Goal: Task Accomplishment & Management: Manage account settings

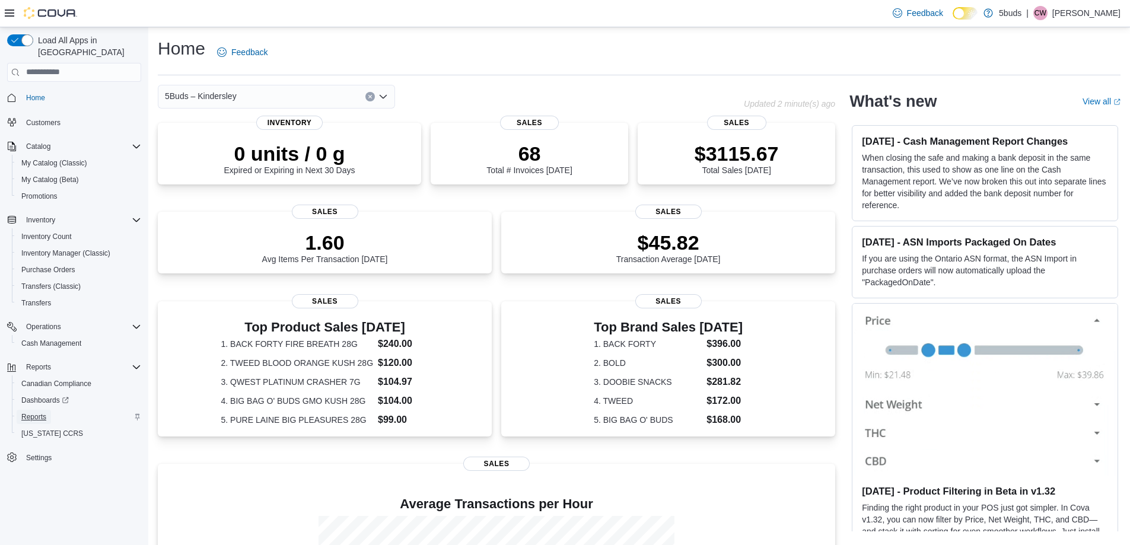
click at [31, 412] on span "Reports" at bounding box center [33, 416] width 25 height 9
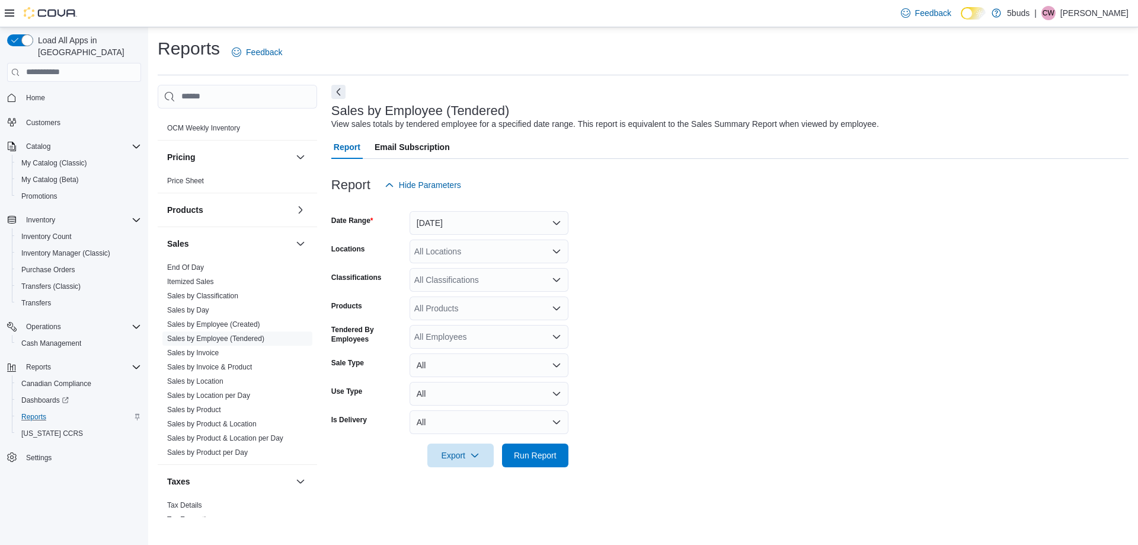
scroll to position [821, 0]
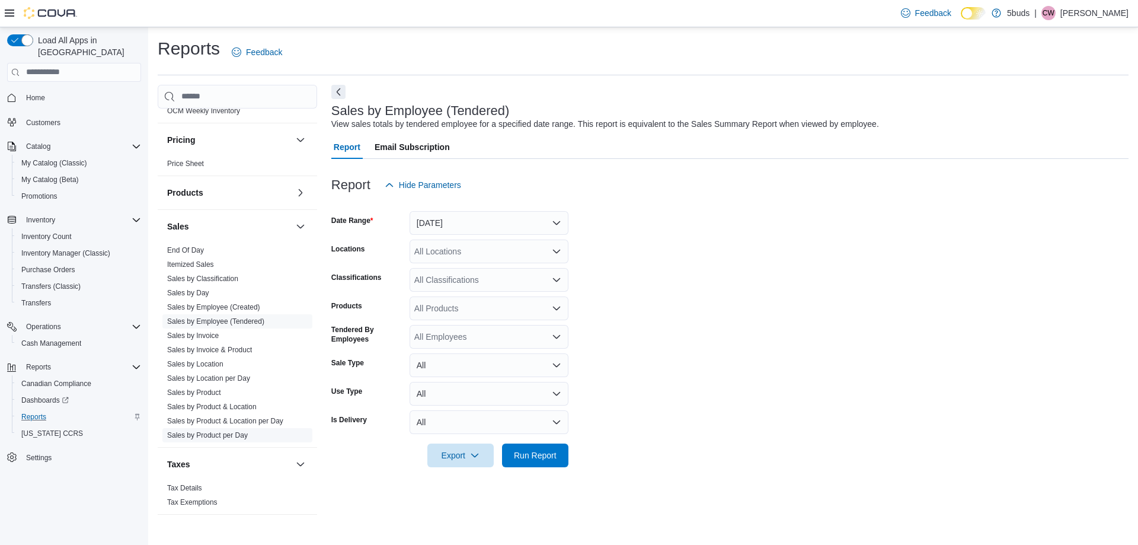
click at [205, 431] on link "Sales by Product per Day" at bounding box center [207, 435] width 81 height 8
click at [435, 224] on button "[DATE]" at bounding box center [489, 223] width 159 height 24
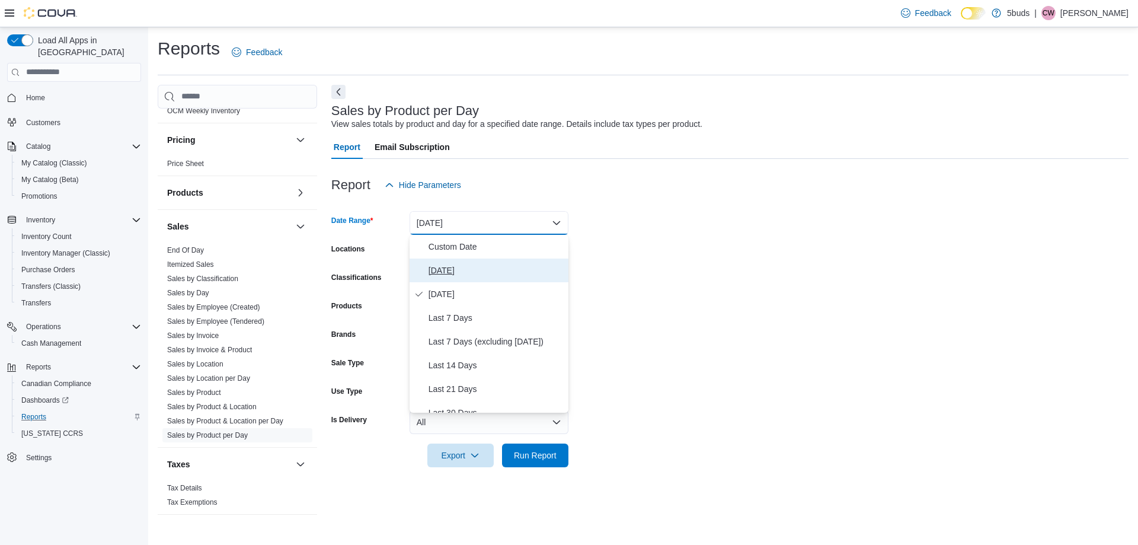
click at [435, 267] on span "[DATE]" at bounding box center [496, 270] width 135 height 14
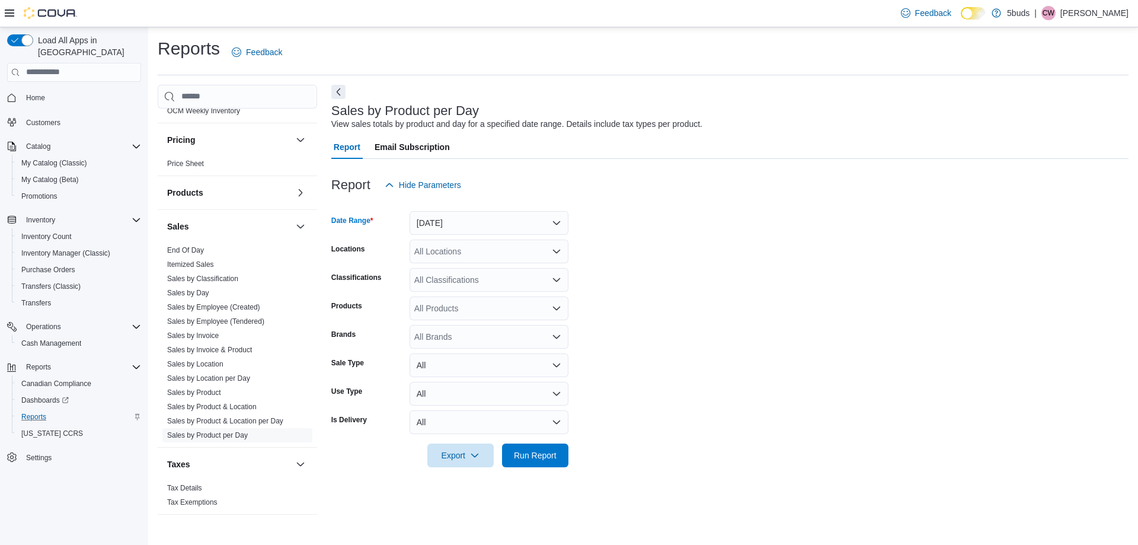
click at [442, 242] on div "All Locations" at bounding box center [489, 252] width 159 height 24
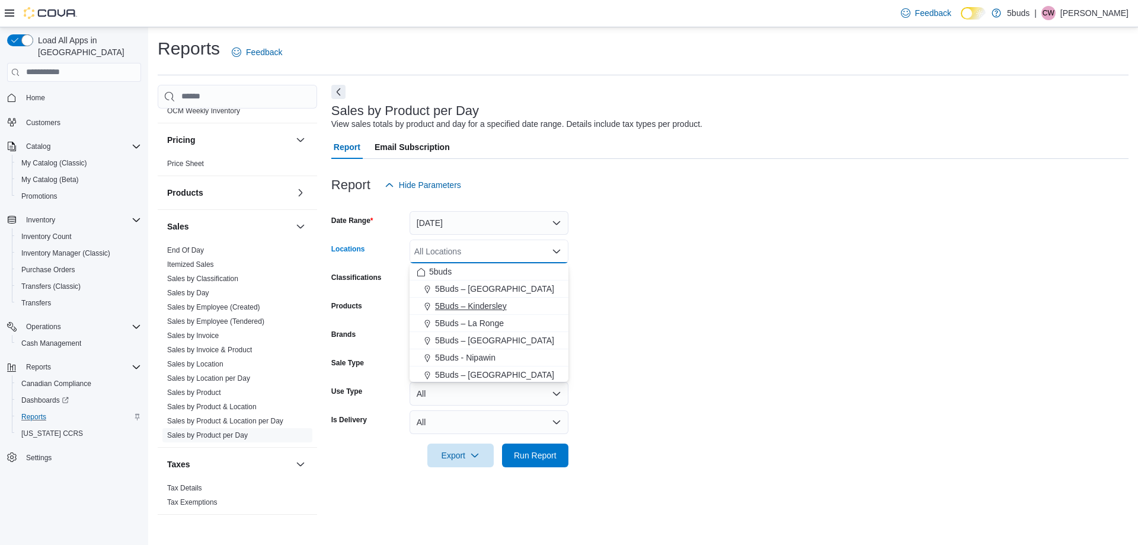
click at [452, 301] on span "5Buds – Kindersley" at bounding box center [471, 306] width 72 height 12
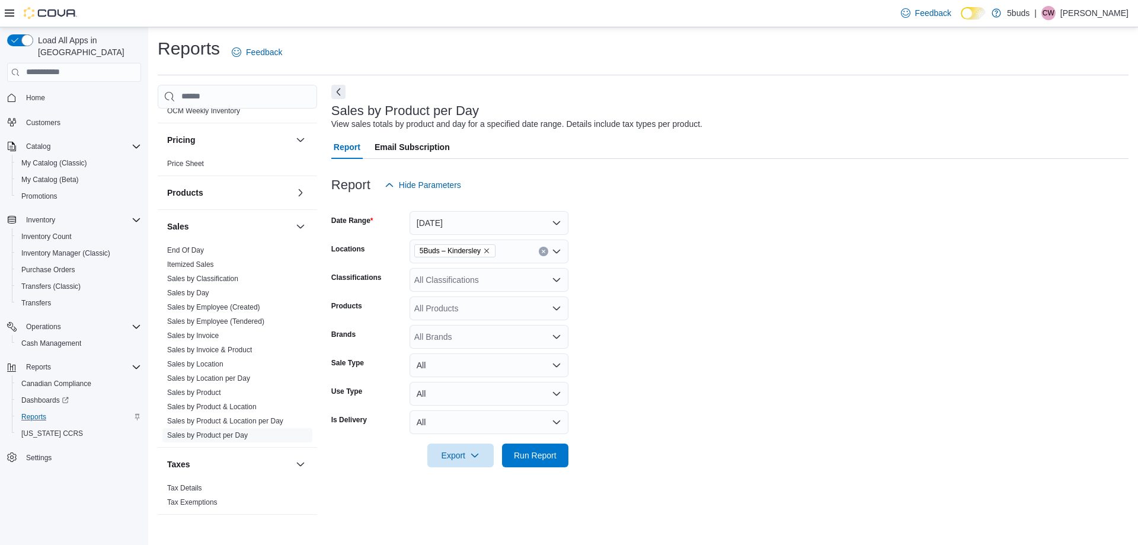
click at [613, 292] on form "Date Range [DATE] Locations 5Buds – Kindersley Classifications All Classificati…" at bounding box center [730, 332] width 798 height 270
click at [463, 461] on span "Export" at bounding box center [461, 455] width 52 height 24
click at [470, 388] on span "Export to Excel" at bounding box center [462, 383] width 53 height 9
click at [36, 91] on span "Home" at bounding box center [35, 98] width 19 height 14
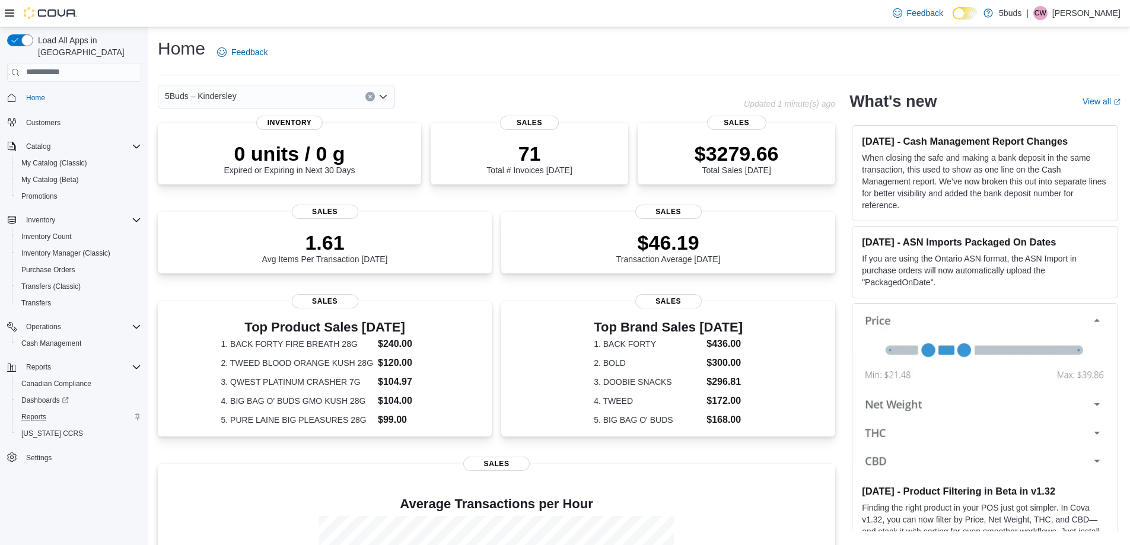
click at [57, 340] on div "Operations Cash Management" at bounding box center [74, 335] width 134 height 38
click at [58, 339] on span "Cash Management" at bounding box center [51, 343] width 60 height 9
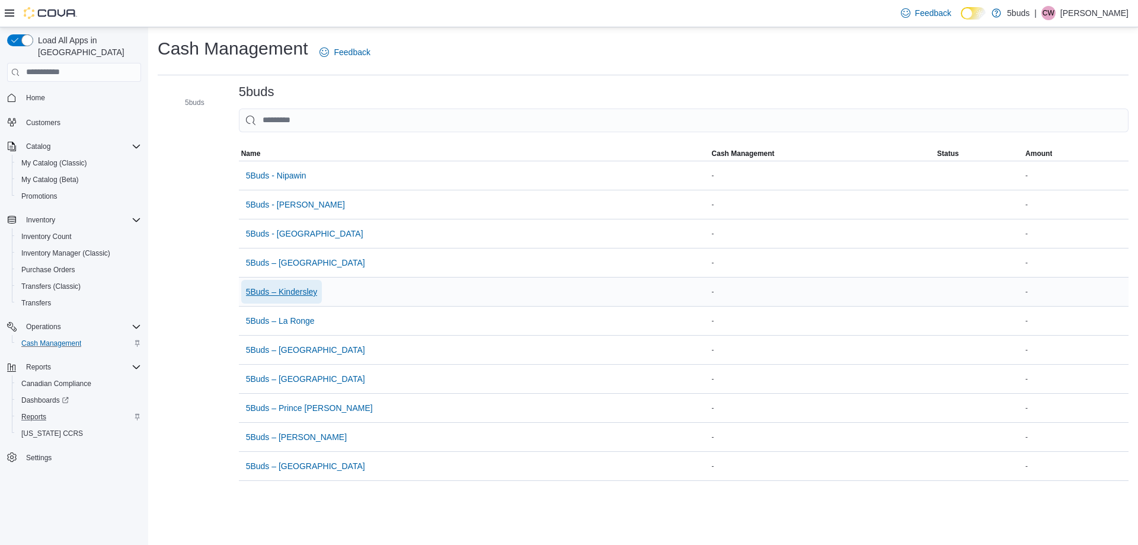
click at [283, 295] on span "5Buds – Kindersley" at bounding box center [282, 292] width 72 height 12
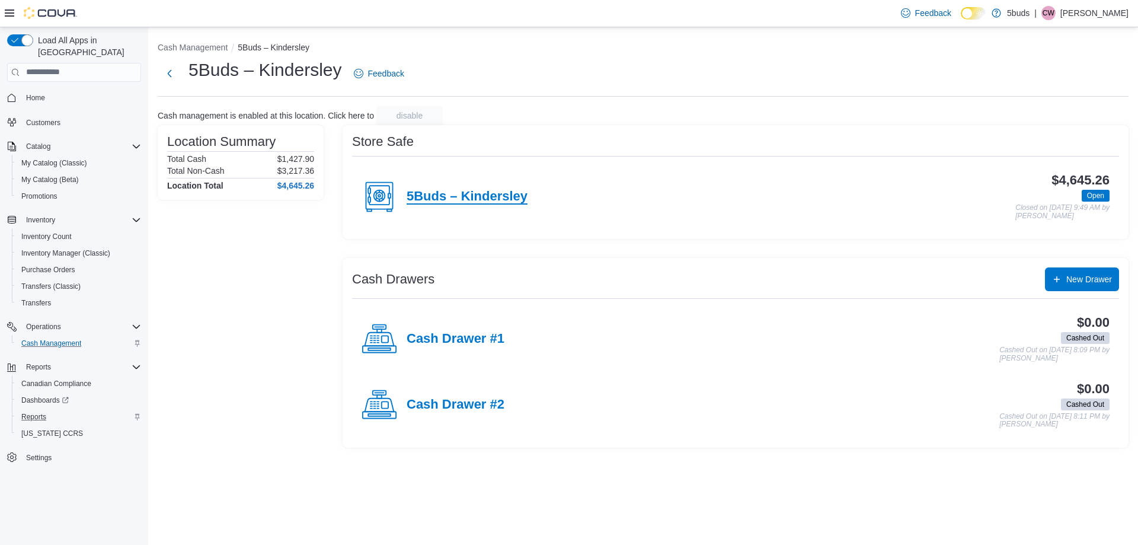
click at [497, 194] on h4 "5Buds – Kindersley" at bounding box center [467, 196] width 121 height 15
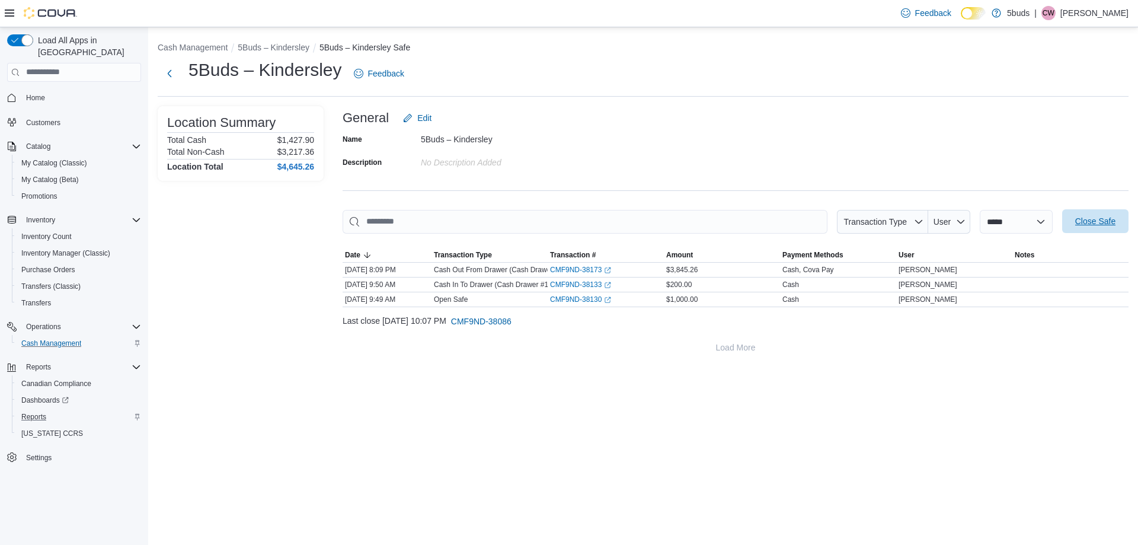
click at [1095, 214] on span "Close Safe" at bounding box center [1096, 221] width 52 height 24
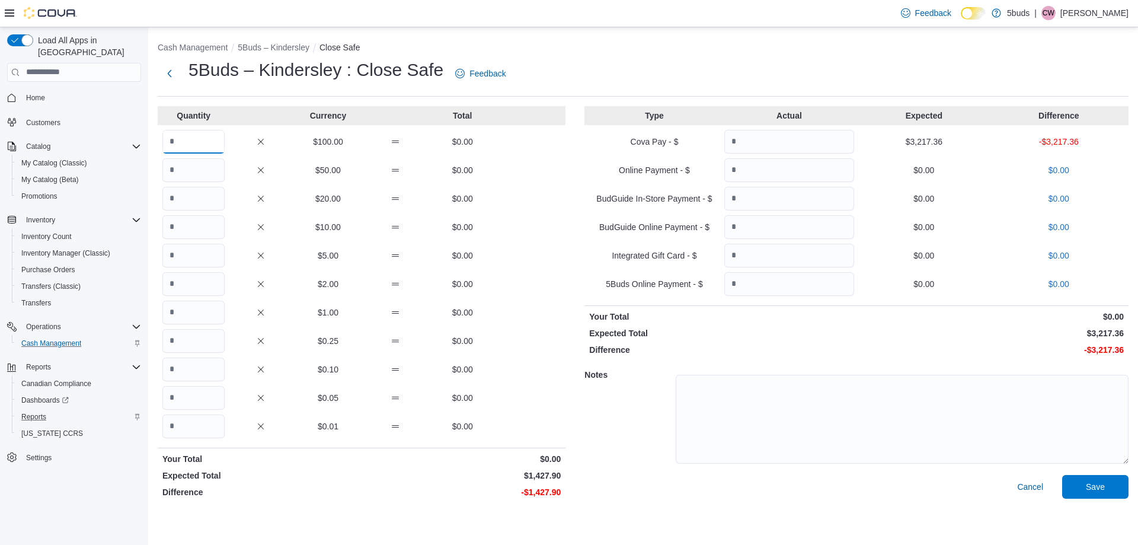
click at [184, 144] on input "Quantity" at bounding box center [193, 142] width 62 height 24
type input "*"
type input "**"
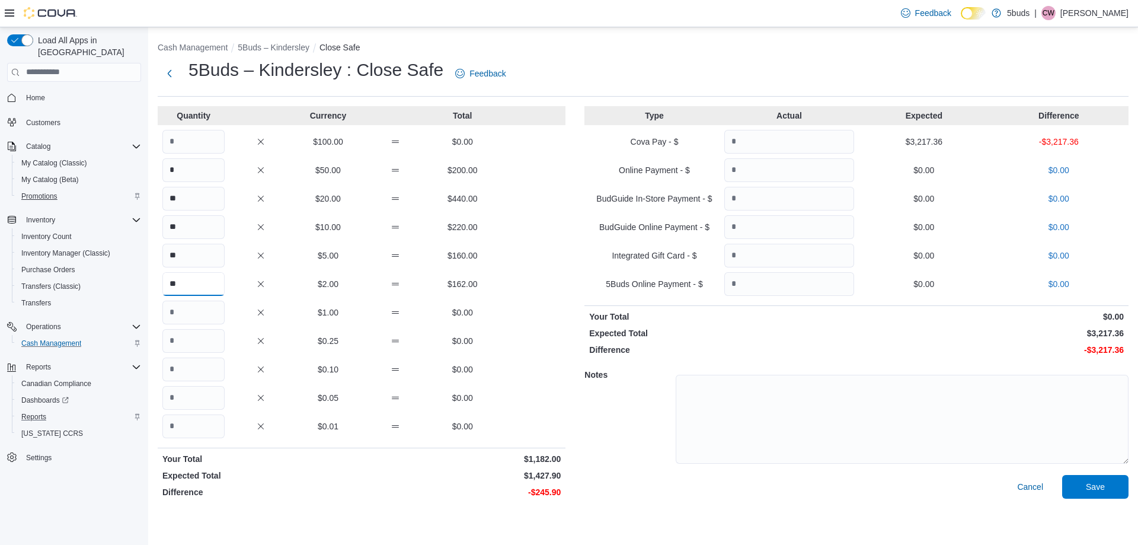
type input "**"
type input "***"
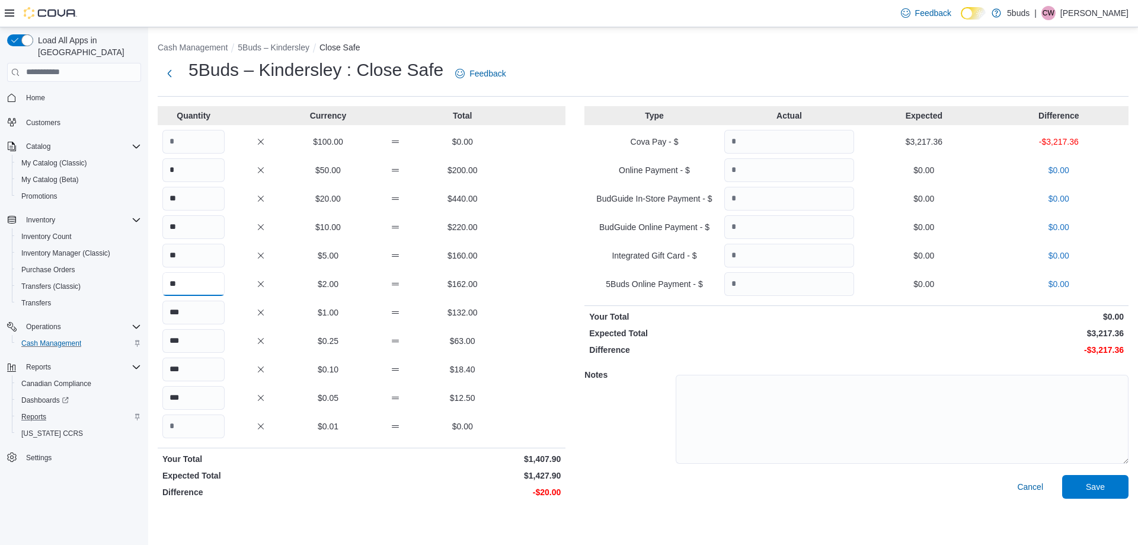
click at [181, 281] on input "**" at bounding box center [193, 284] width 62 height 24
type input "**"
click at [789, 135] on input "Quantity" at bounding box center [790, 142] width 130 height 24
type input "*******"
click at [1089, 486] on span "Save" at bounding box center [1095, 486] width 19 height 12
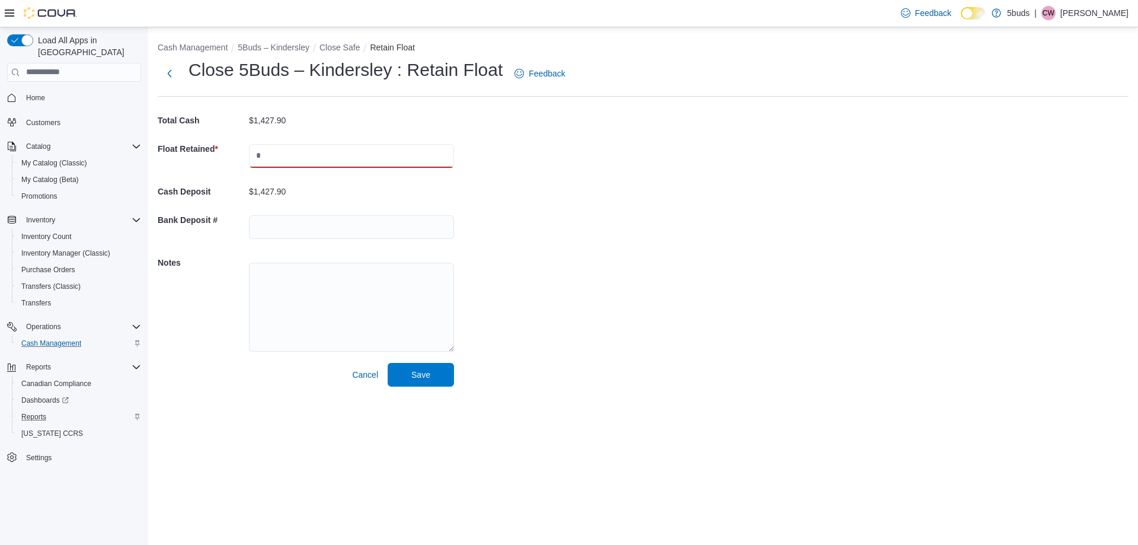
click at [263, 154] on input "text" at bounding box center [351, 156] width 205 height 24
type input "****"
click at [304, 228] on input "text" at bounding box center [351, 227] width 205 height 24
type input "**********"
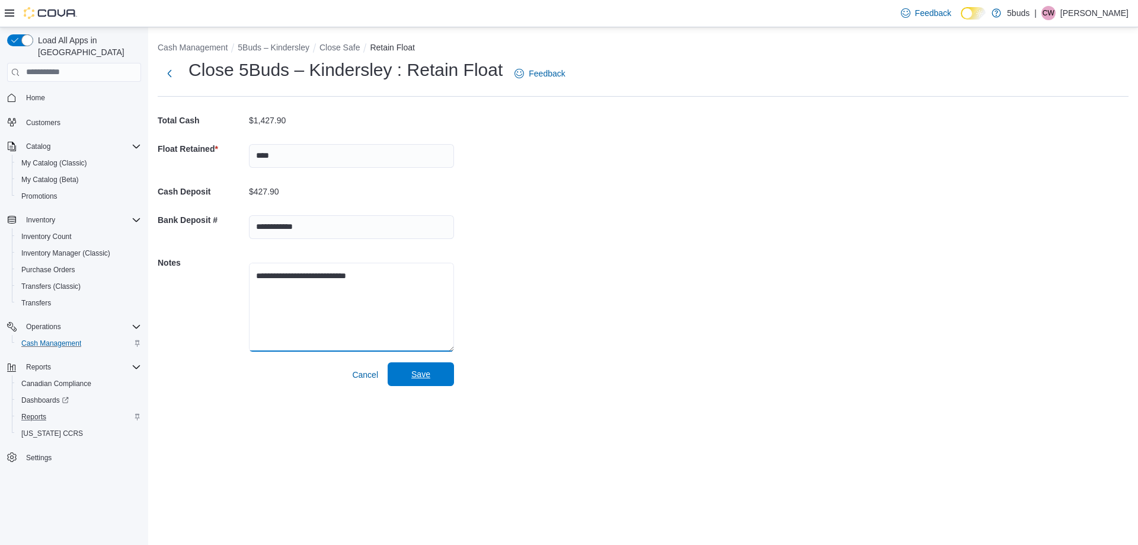
type textarea "**********"
click at [436, 373] on span "Save" at bounding box center [421, 374] width 52 height 24
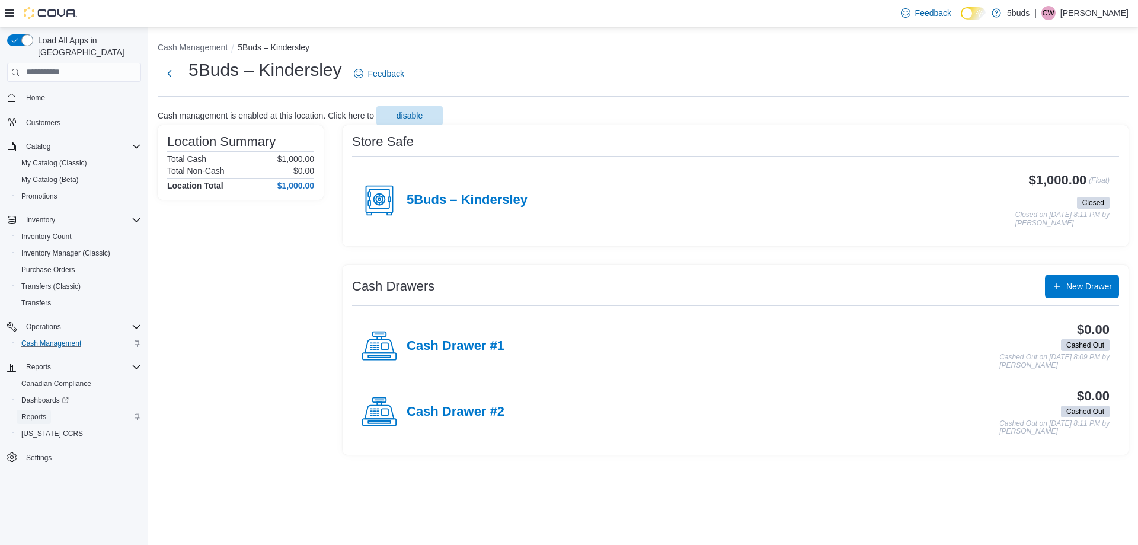
click at [44, 412] on span "Reports" at bounding box center [33, 416] width 25 height 9
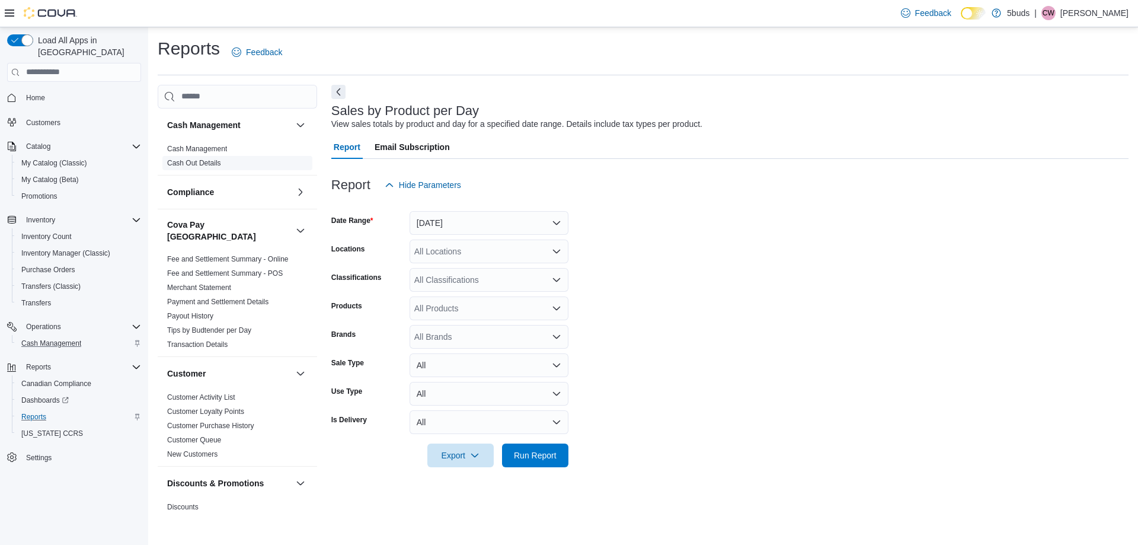
click at [205, 165] on link "Cash Out Details" at bounding box center [194, 163] width 54 height 8
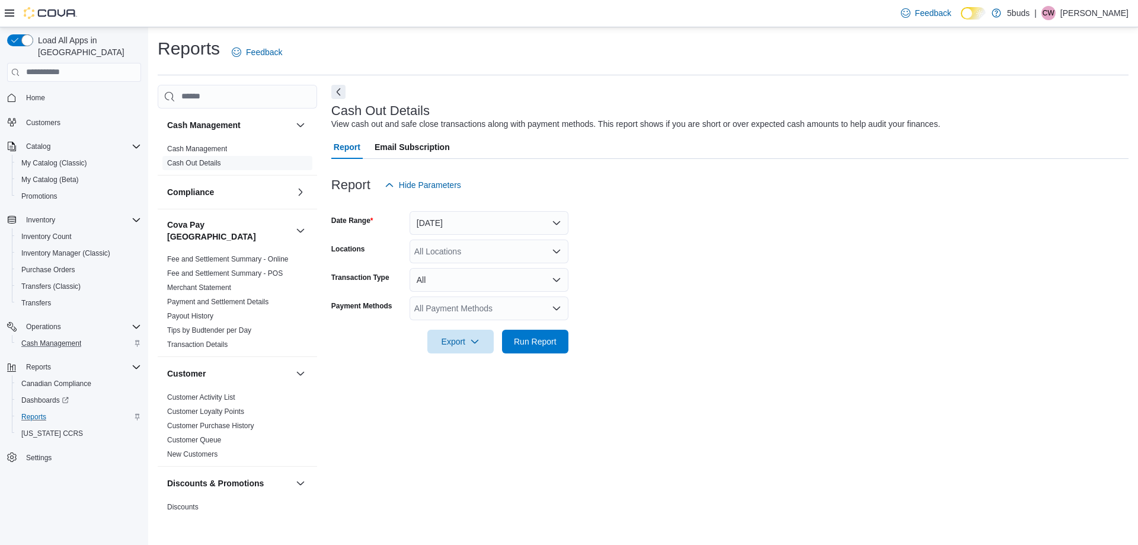
click at [436, 255] on div "All Locations" at bounding box center [489, 252] width 159 height 24
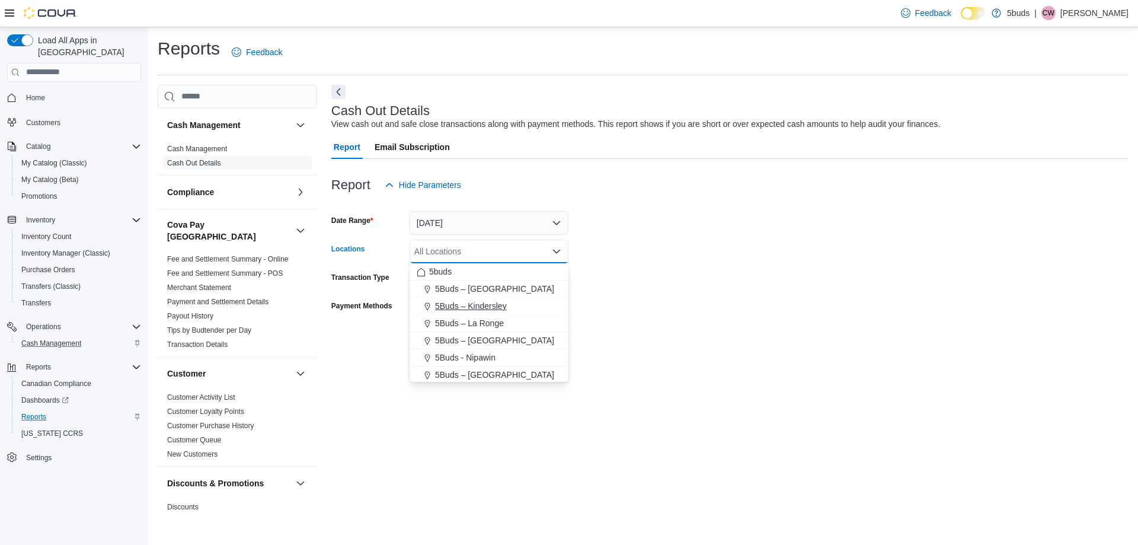
click at [443, 307] on span "5Buds – Kindersley" at bounding box center [471, 306] width 72 height 12
click at [777, 302] on form "Date Range [DATE] Locations 5Buds – Kindersley Combo box. Selected. 5Buds – Kin…" at bounding box center [730, 275] width 798 height 157
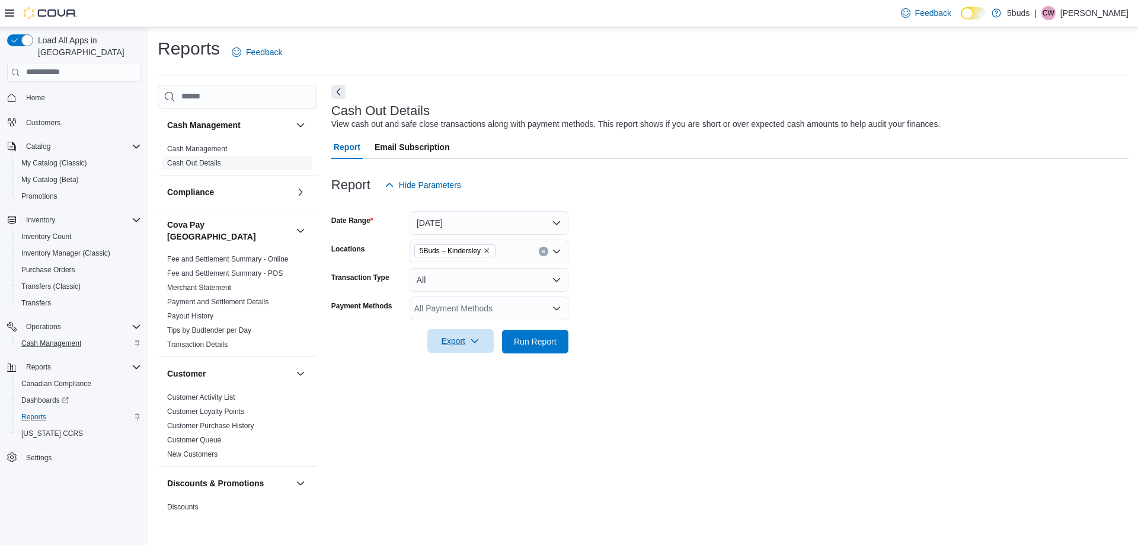
click at [457, 340] on span "Export" at bounding box center [461, 341] width 52 height 24
click at [461, 361] on span "Export to Excel" at bounding box center [462, 365] width 53 height 9
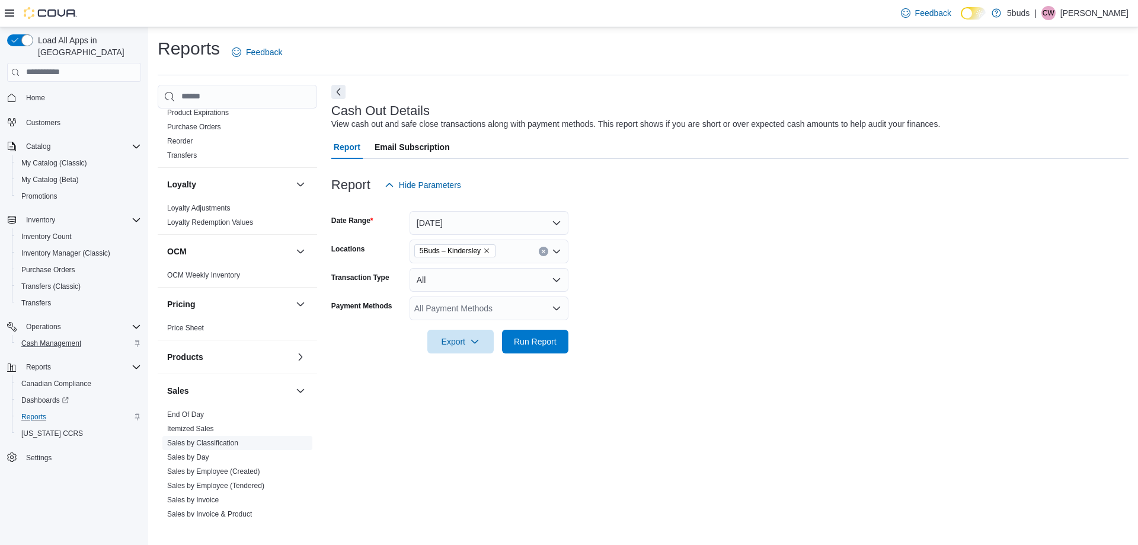
scroll to position [821, 0]
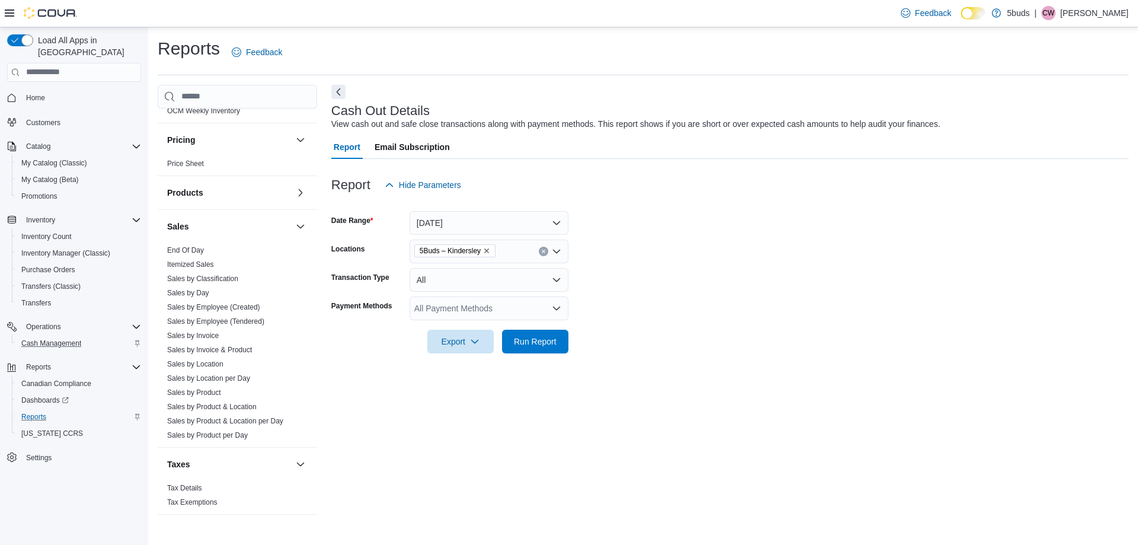
drag, startPoint x: 184, startPoint y: 241, endPoint x: 304, endPoint y: 242, distance: 119.8
click at [184, 246] on link "End Of Day" at bounding box center [185, 250] width 37 height 8
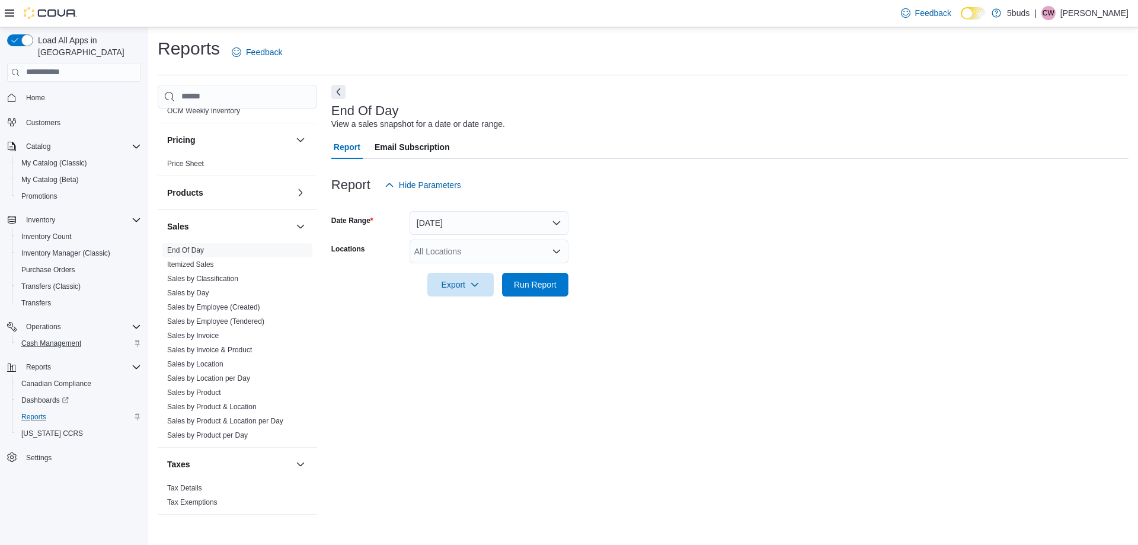
drag, startPoint x: 435, startPoint y: 245, endPoint x: 435, endPoint y: 254, distance: 8.3
click at [435, 246] on div "All Locations" at bounding box center [489, 252] width 159 height 24
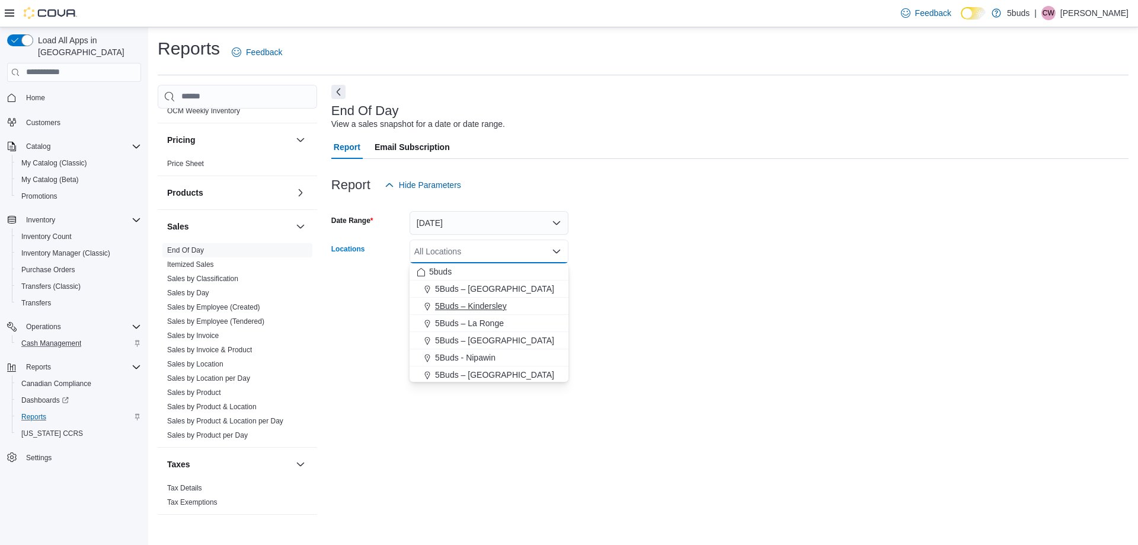
click at [436, 302] on span "5Buds – Kindersley" at bounding box center [471, 306] width 72 height 12
click at [759, 349] on div "End Of Day View a sales snapshot for a date or date range. Report Email Subscri…" at bounding box center [730, 301] width 798 height 432
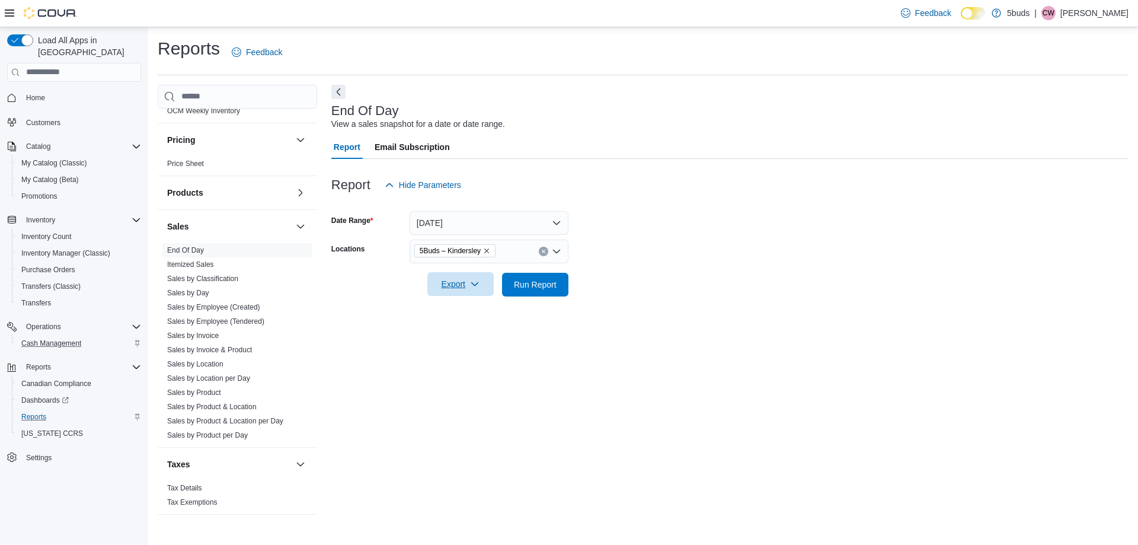
click at [475, 292] on span "Export" at bounding box center [461, 284] width 52 height 24
click at [465, 311] on span "Export to Excel" at bounding box center [462, 308] width 53 height 9
drag, startPoint x: 217, startPoint y: 427, endPoint x: 22, endPoint y: 417, distance: 195.3
click at [217, 431] on link "Sales by Product per Day" at bounding box center [207, 435] width 81 height 8
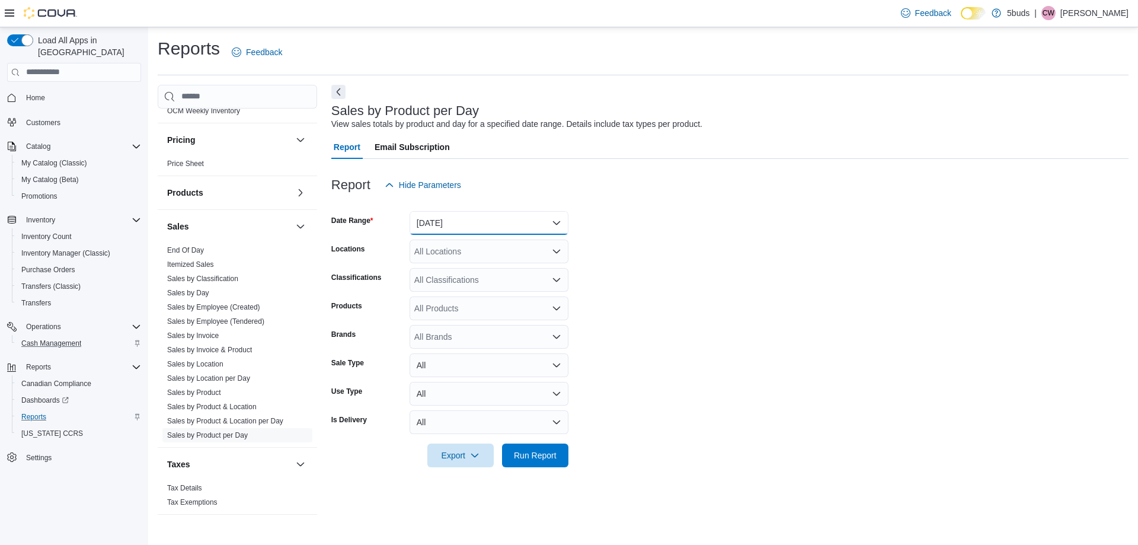
click at [473, 220] on button "[DATE]" at bounding box center [489, 223] width 159 height 24
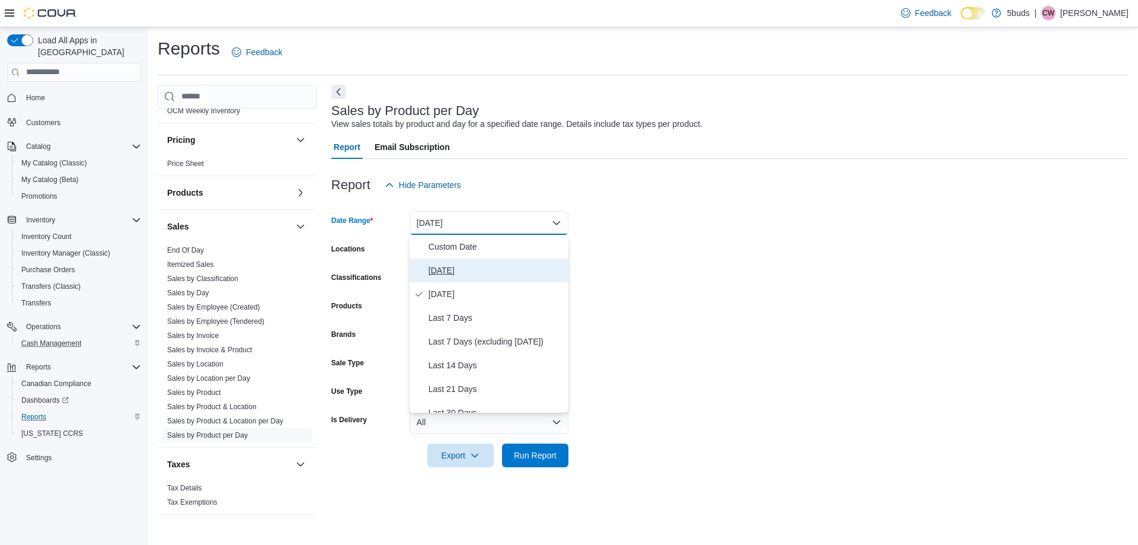
click at [450, 265] on span "[DATE]" at bounding box center [496, 270] width 135 height 14
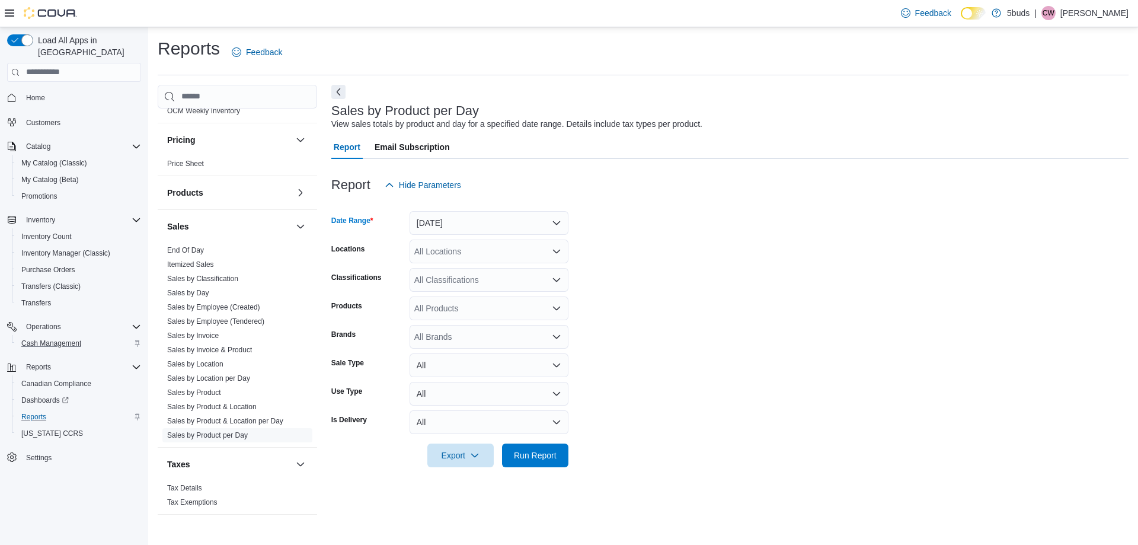
click at [452, 251] on div "All Locations" at bounding box center [489, 252] width 159 height 24
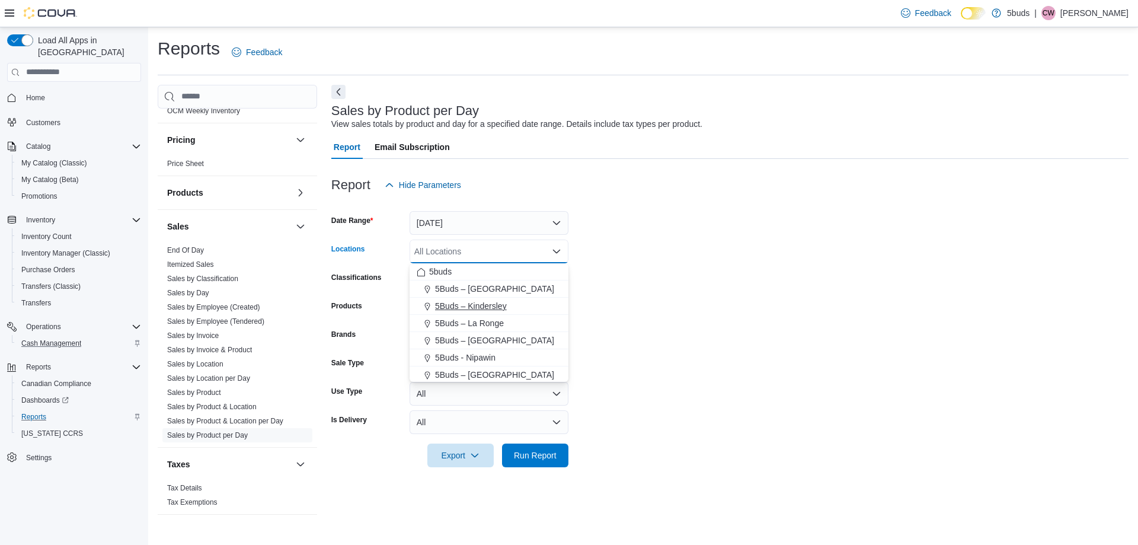
click at [464, 306] on span "5Buds – Kindersley" at bounding box center [471, 306] width 72 height 12
click at [654, 301] on form "Date Range [DATE] Locations 5Buds – Kindersley Combo box. Selected. 5Buds – Kin…" at bounding box center [730, 332] width 798 height 270
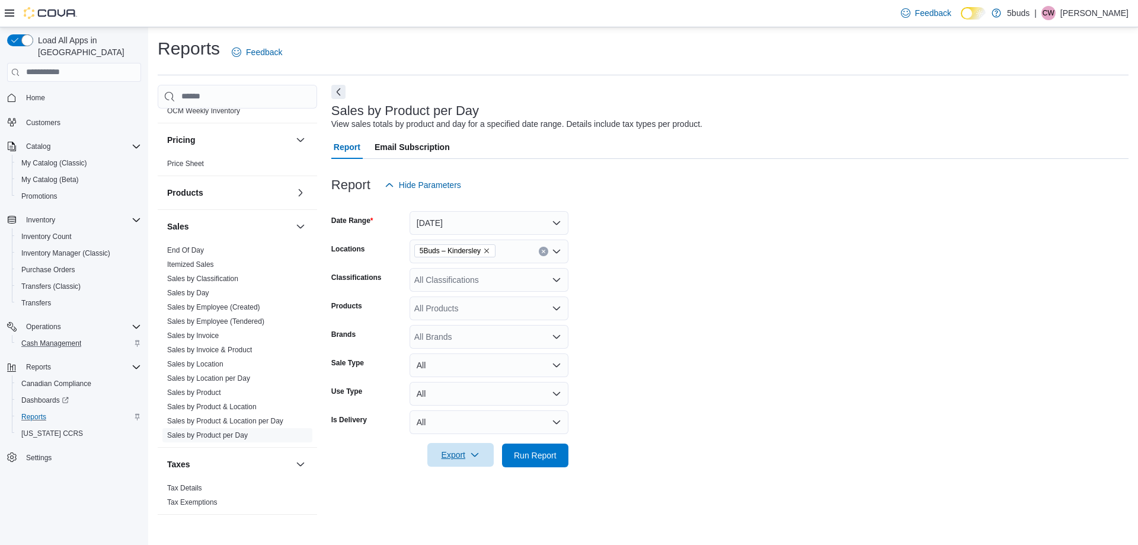
click at [450, 462] on span "Export" at bounding box center [461, 455] width 52 height 24
click at [450, 382] on span "Export to Excel" at bounding box center [462, 383] width 53 height 9
click at [47, 91] on link "Home" at bounding box center [35, 98] width 28 height 14
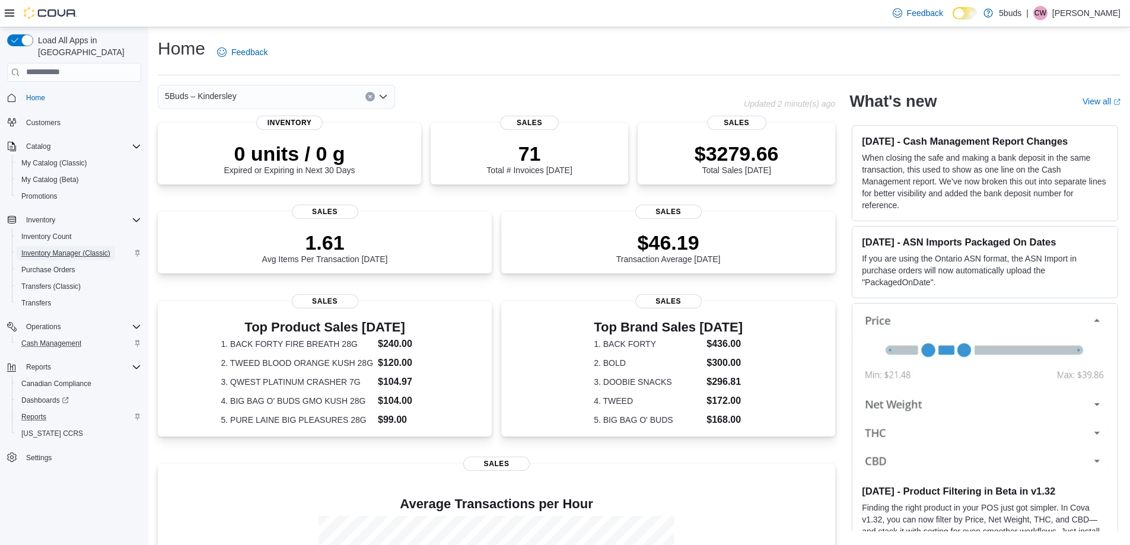
click at [78, 248] on span "Inventory Manager (Classic)" at bounding box center [65, 252] width 89 height 9
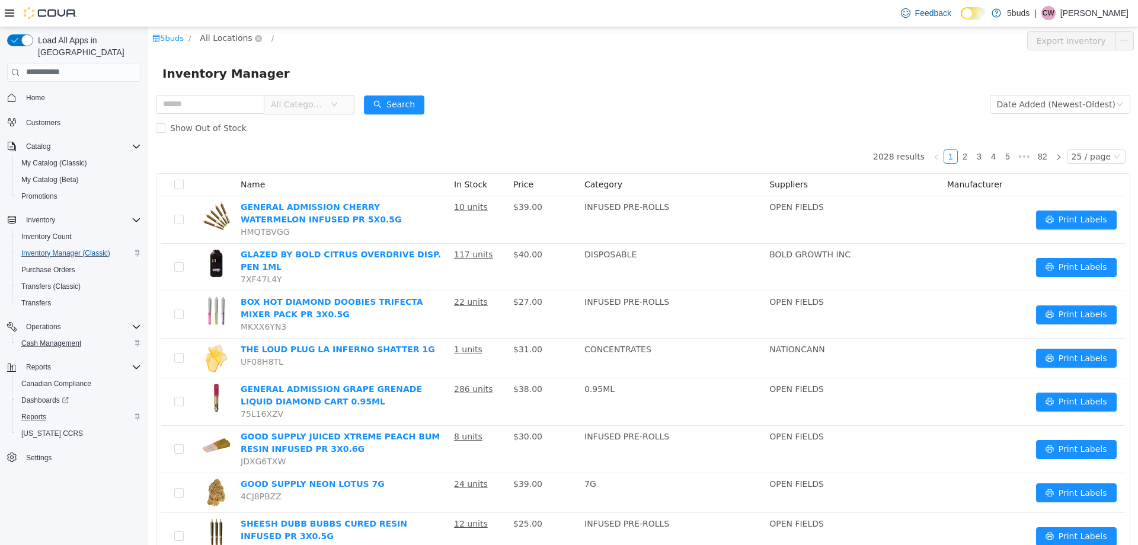
click at [209, 37] on span "All Locations" at bounding box center [226, 37] width 52 height 13
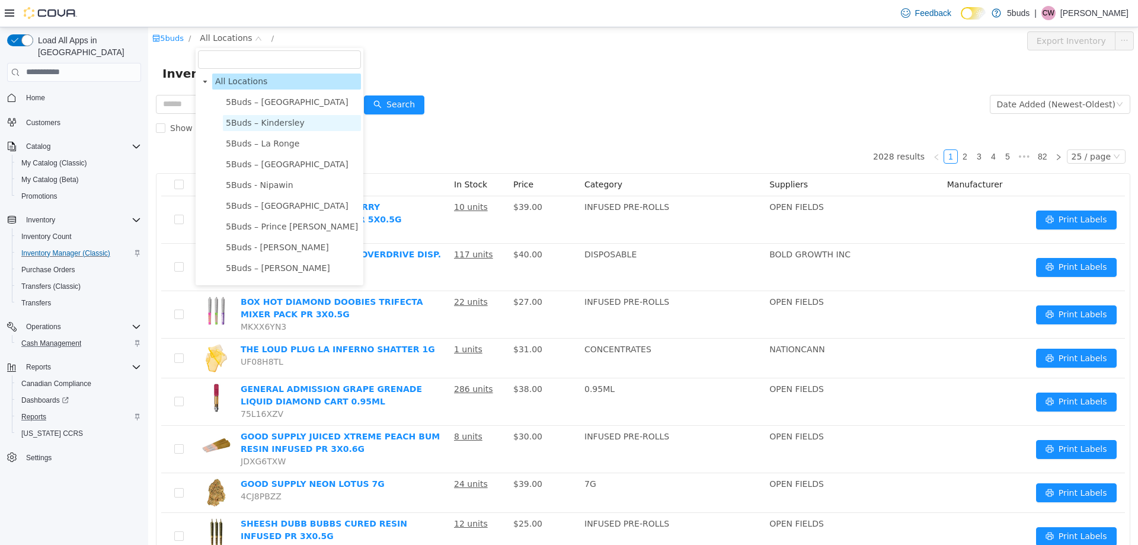
click at [236, 122] on span "5Buds – Kindersley" at bounding box center [265, 121] width 79 height 9
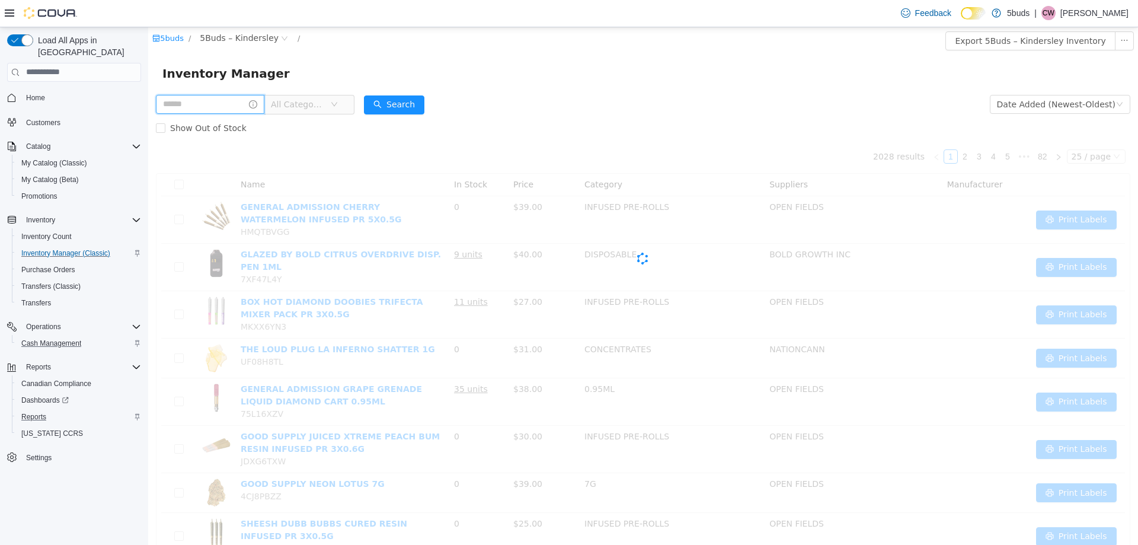
click at [208, 107] on input "text" at bounding box center [210, 103] width 109 height 19
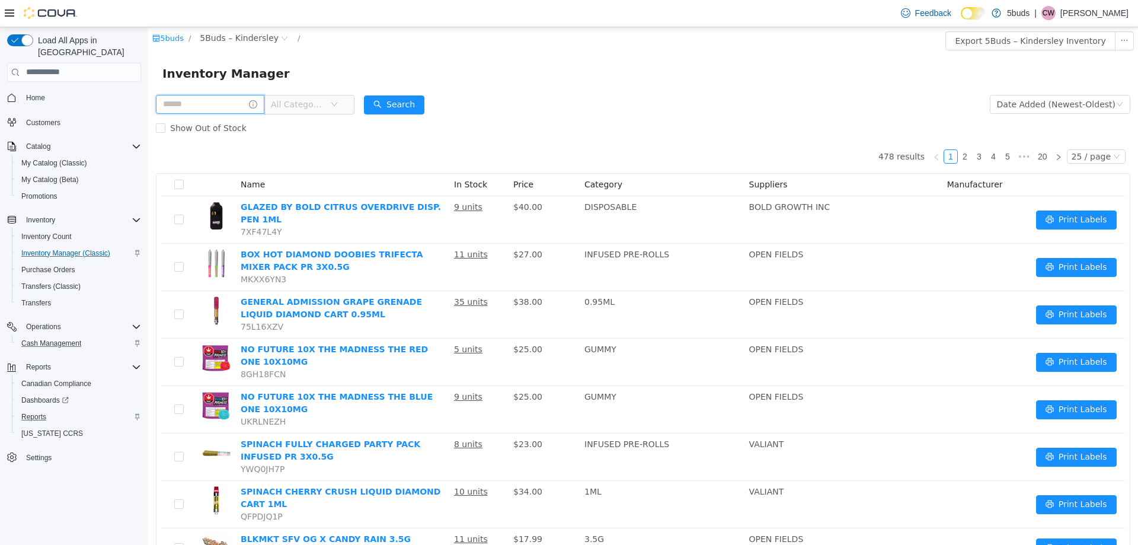
type input "***"
click at [422, 106] on button "Search" at bounding box center [405, 104] width 60 height 19
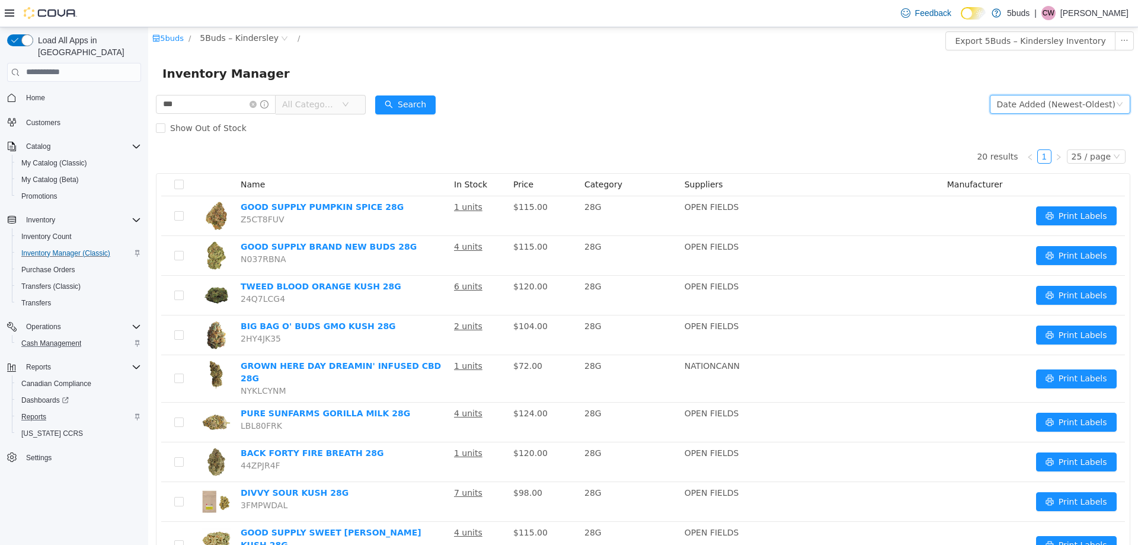
click at [1036, 106] on div "Date Added (Newest-Oldest)" at bounding box center [1056, 104] width 119 height 18
click at [1008, 125] on li "Alphabetical (A-Z)" at bounding box center [1054, 127] width 133 height 19
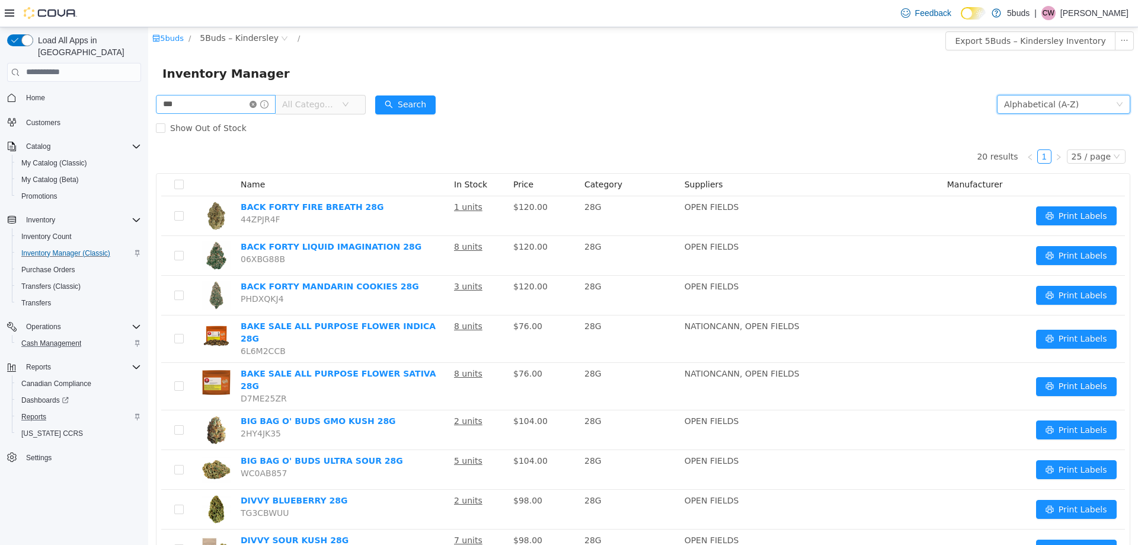
click at [257, 103] on icon "icon: close-circle" at bounding box center [253, 103] width 7 height 7
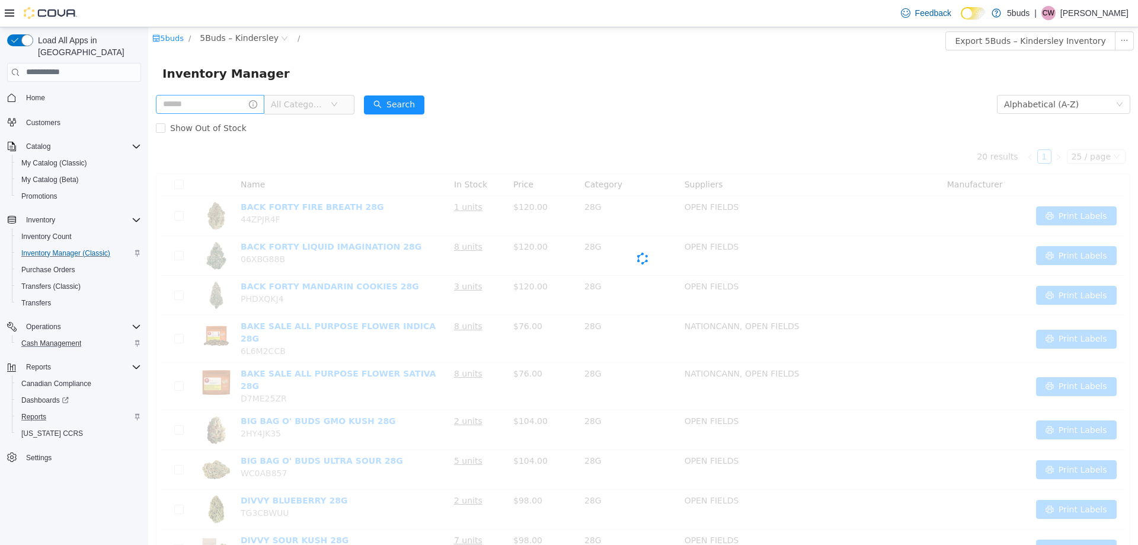
click at [330, 100] on span "All Categories" at bounding box center [300, 104] width 59 height 18
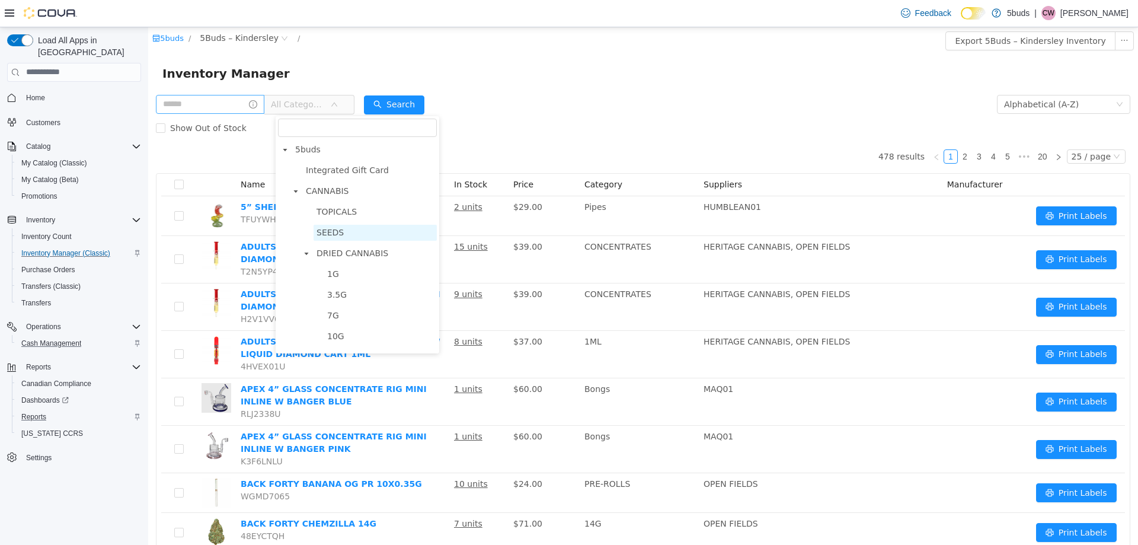
drag, startPoint x: 328, startPoint y: 226, endPoint x: 200, endPoint y: 260, distance: 133.0
click at [328, 226] on span "SEEDS" at bounding box center [375, 232] width 123 height 16
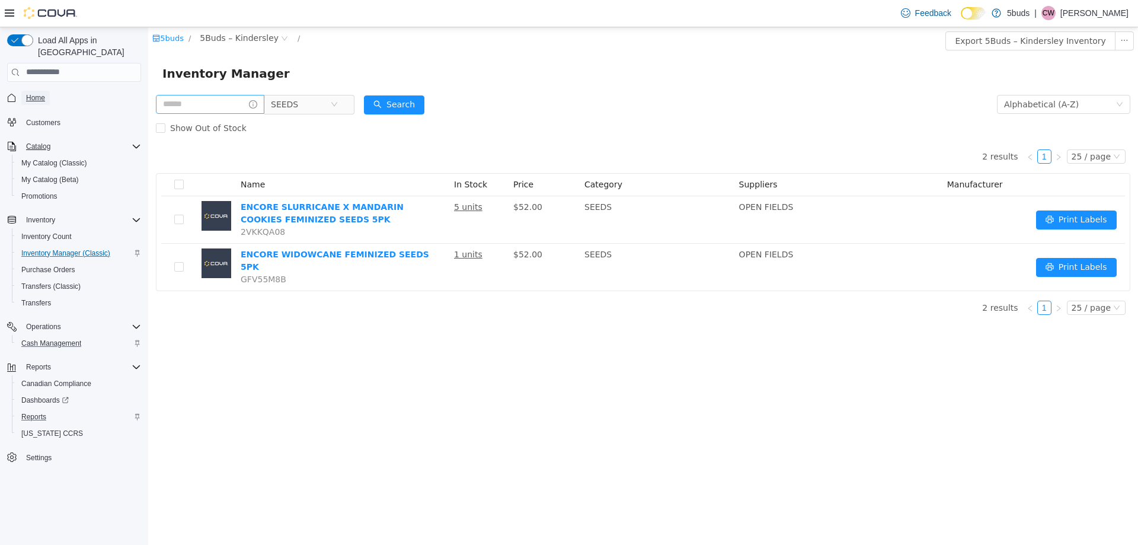
drag, startPoint x: 43, startPoint y: 90, endPoint x: 81, endPoint y: 133, distance: 57.6
click at [43, 93] on span "Home" at bounding box center [35, 97] width 19 height 9
